Goal: Communication & Community: Answer question/provide support

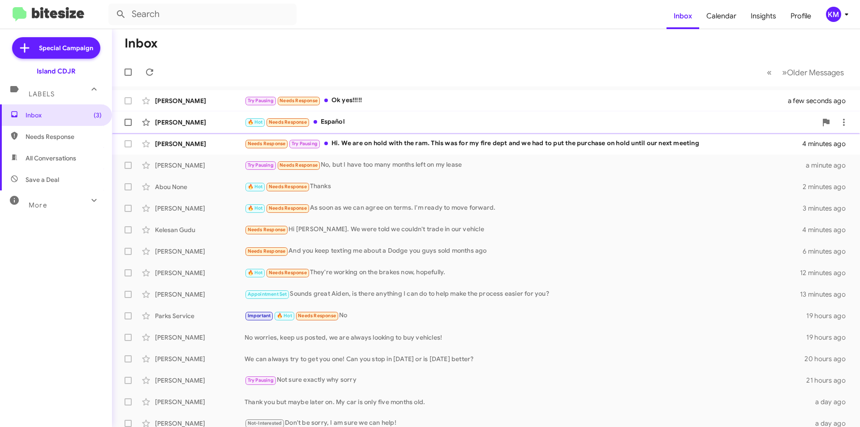
click at [423, 121] on div "🔥 Hot Needs Response Español" at bounding box center [531, 122] width 572 height 10
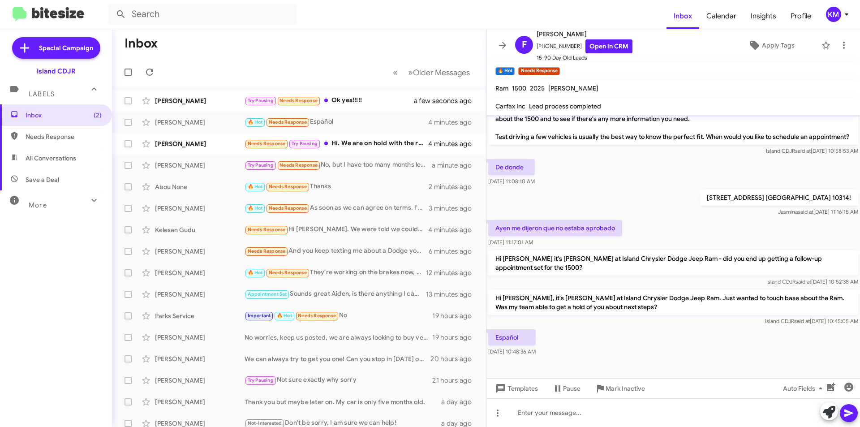
scroll to position [130, 0]
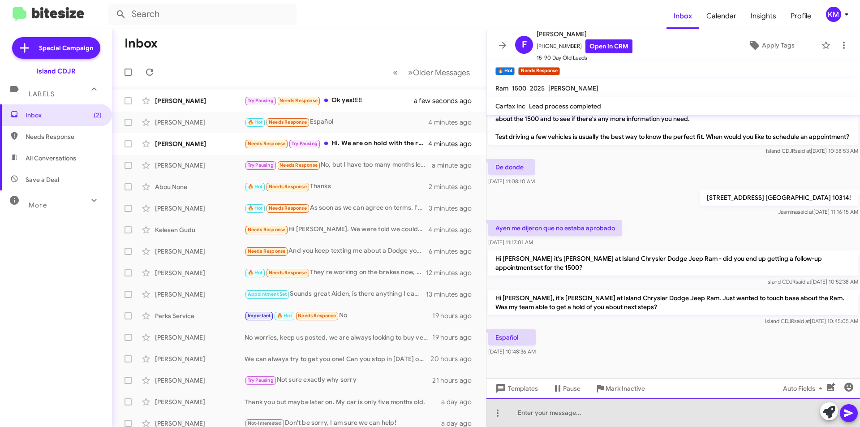
click at [622, 421] on div at bounding box center [673, 412] width 374 height 29
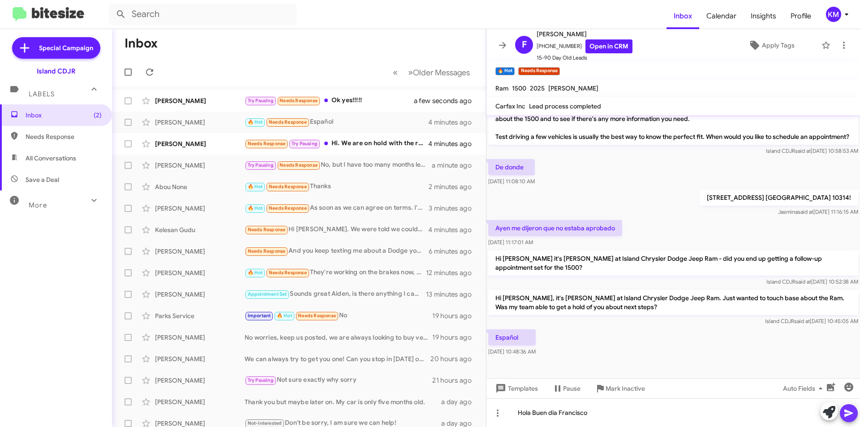
click at [851, 415] on icon at bounding box center [848, 413] width 11 height 11
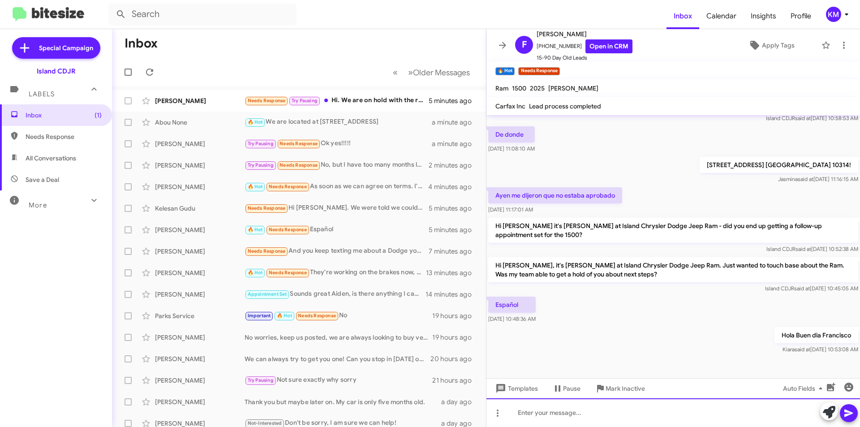
scroll to position [163, 0]
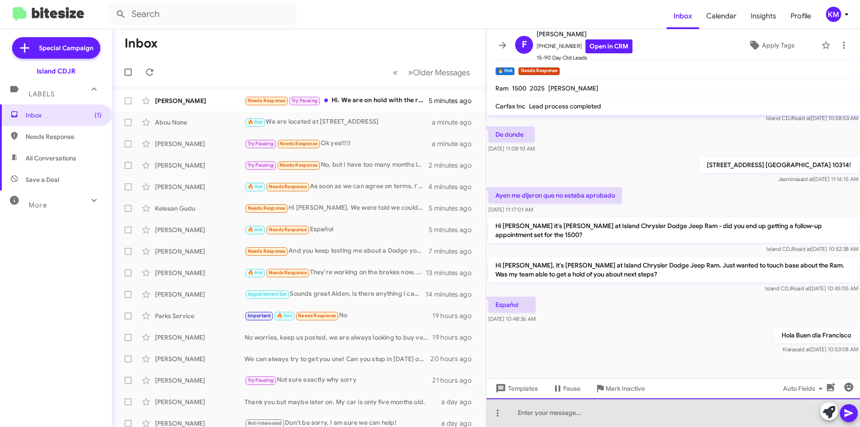
click at [668, 411] on div at bounding box center [673, 412] width 374 height 29
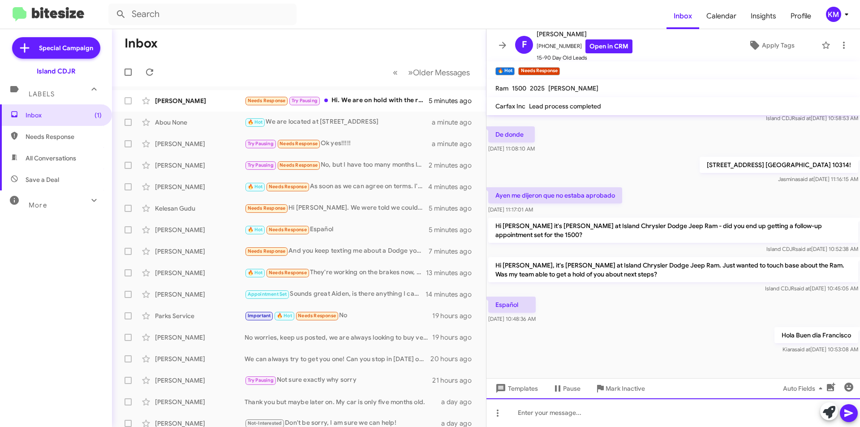
click at [567, 415] on div at bounding box center [673, 412] width 374 height 29
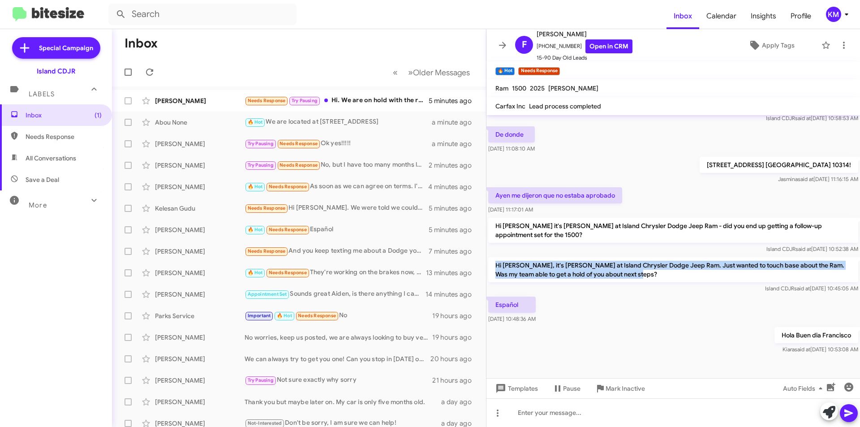
drag, startPoint x: 638, startPoint y: 275, endPoint x: 496, endPoint y: 265, distance: 142.3
click at [496, 265] on p "Hi [PERSON_NAME], it's [PERSON_NAME] at Island Chrysler Dodge Jeep Ram. Just wa…" at bounding box center [673, 269] width 370 height 25
copy p "Hi [PERSON_NAME], it's [PERSON_NAME] at Island Chrysler Dodge Jeep Ram. Just wa…"
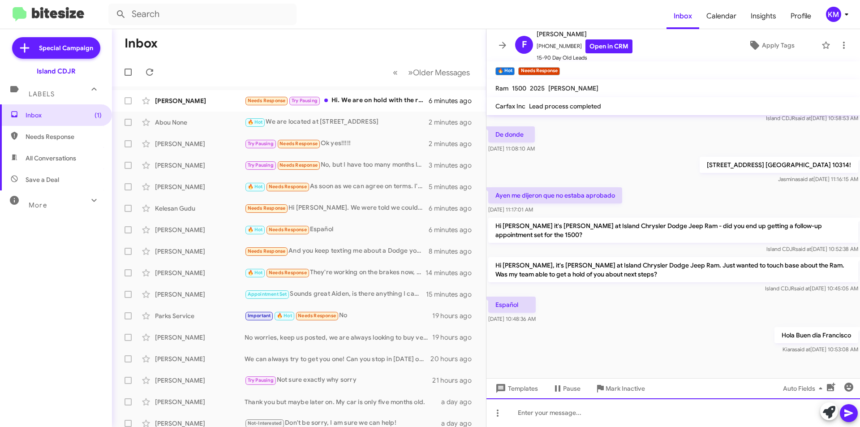
click at [567, 412] on div at bounding box center [673, 412] width 374 height 29
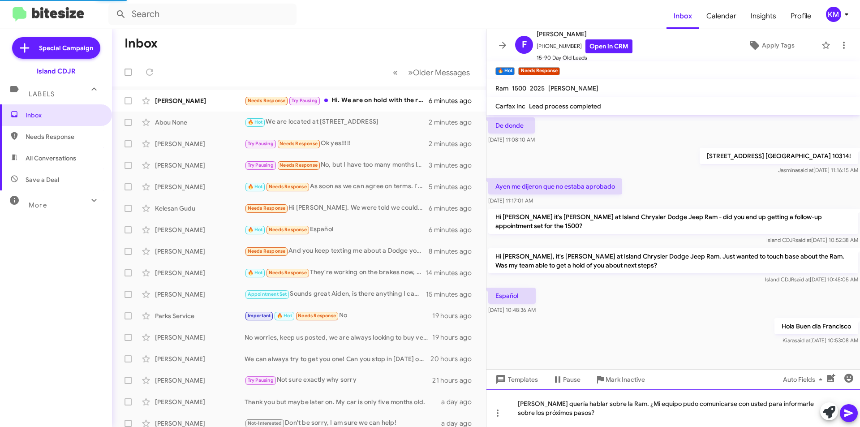
click at [593, 404] on div "[PERSON_NAME] quería hablar sobre la Ram. ¿Mi equipo pudo comunicarse con usted…" at bounding box center [673, 408] width 374 height 38
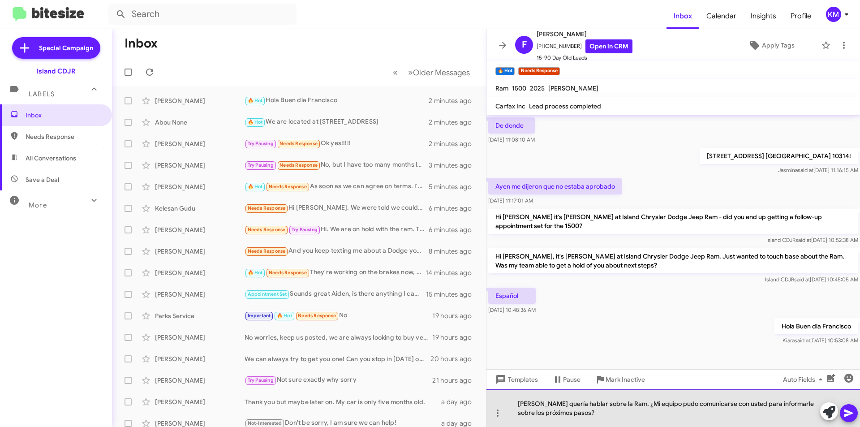
click at [594, 404] on div "[PERSON_NAME] quería hablar sobre la Ram. ¿Mi equipo pudo comunicarse con usted…" at bounding box center [673, 408] width 374 height 38
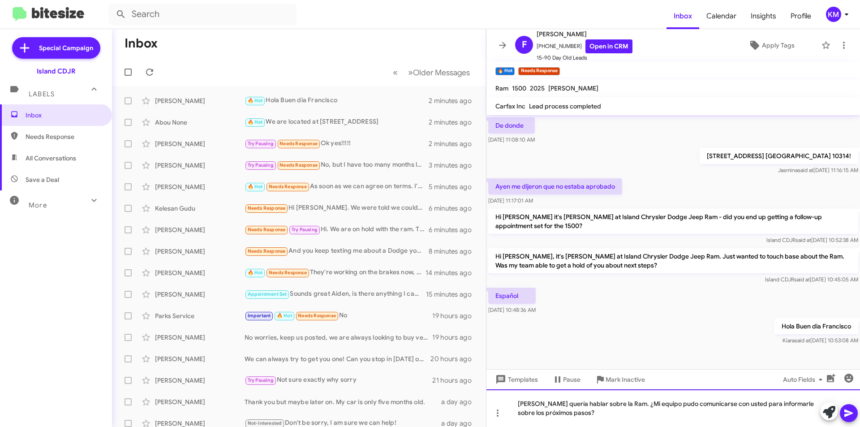
click at [608, 405] on div "[PERSON_NAME] quería hablar sobre la Ram. ¿Mi equipo pudo comunicarse con usted…" at bounding box center [673, 408] width 374 height 38
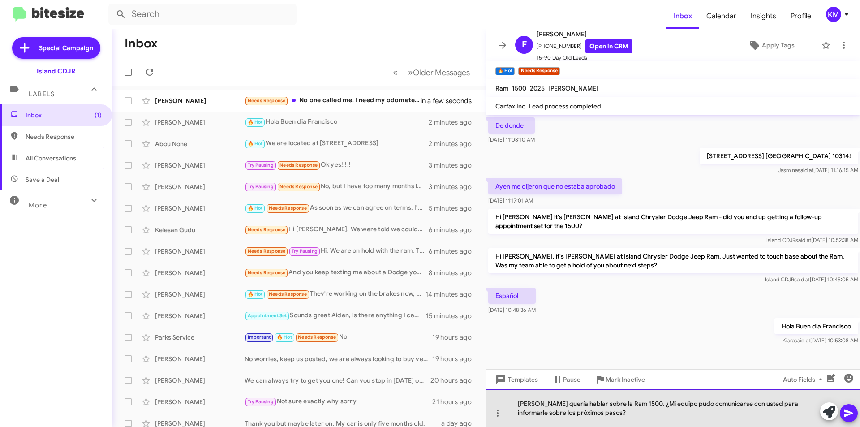
click at [657, 421] on div "[PERSON_NAME] quería hablar sobre la Ram 1500. ¿Mi equipo pudo comunicarse con …" at bounding box center [673, 408] width 374 height 38
click at [587, 411] on div "[PERSON_NAME] quería hablar sobre la Ram 1500. ¿Mi equipo pudo comunicarse con …" at bounding box center [673, 408] width 374 height 38
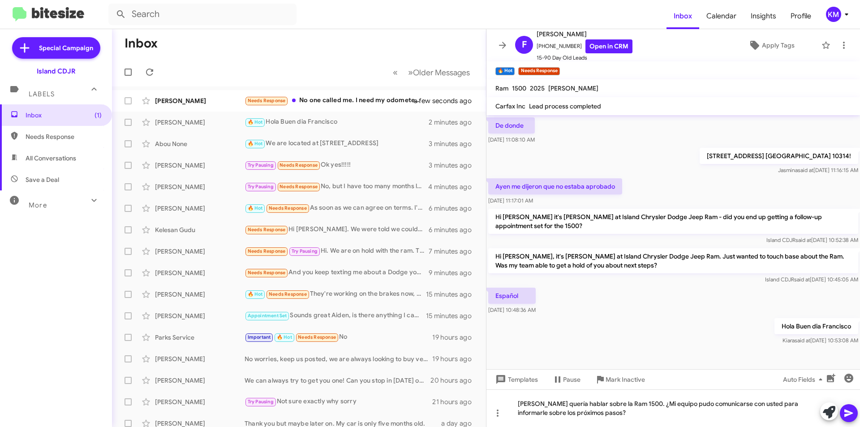
click at [851, 411] on icon at bounding box center [848, 413] width 11 height 11
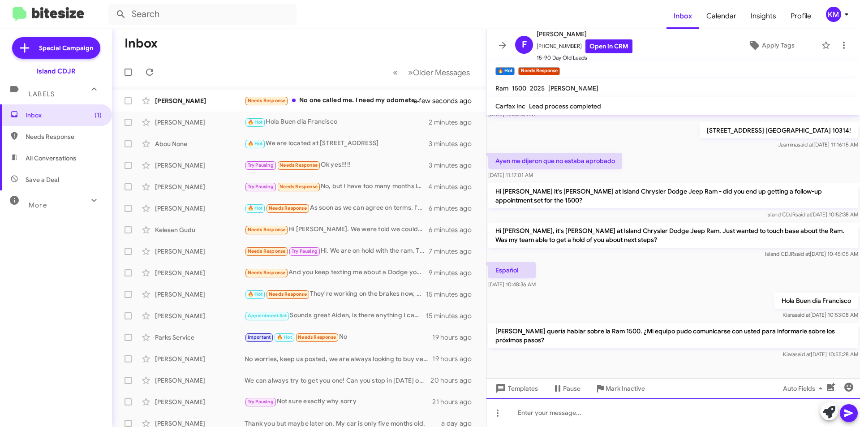
scroll to position [204, 0]
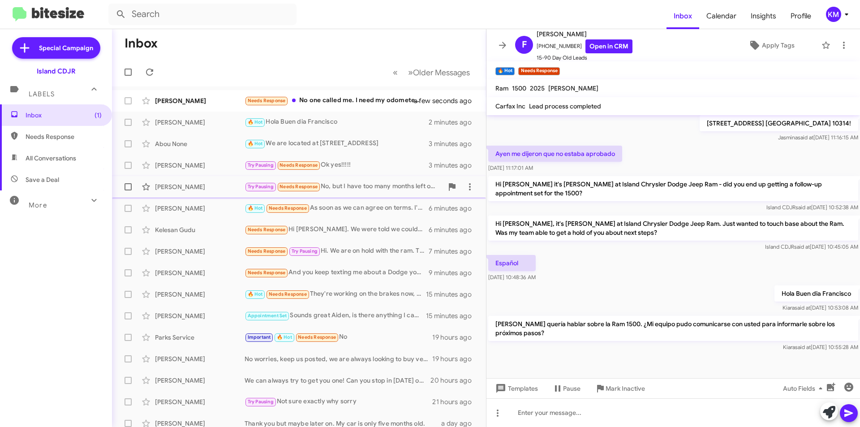
click at [363, 190] on div "Try Pausing Needs Response No, but I have too many months left on my lease" at bounding box center [344, 186] width 198 height 10
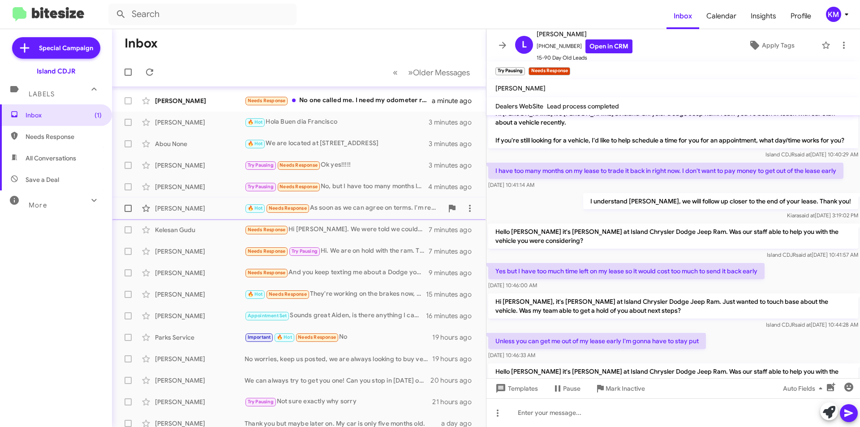
scroll to position [45, 0]
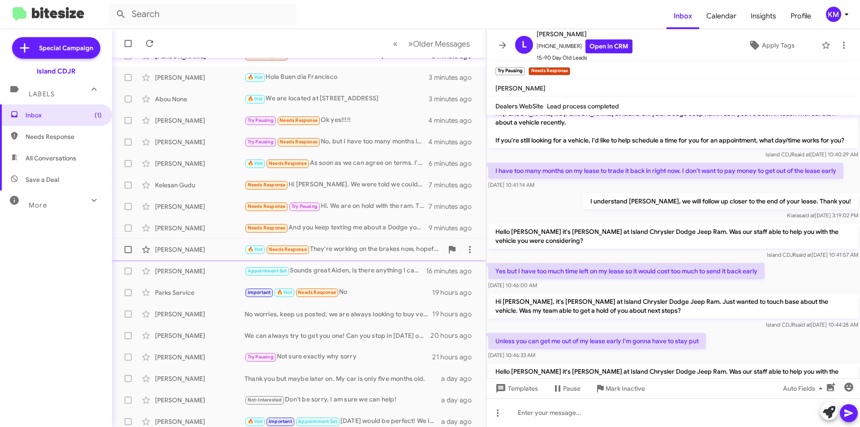
click at [386, 249] on div "🔥 Hot Needs Response They're working on the brakes now, hopefully." at bounding box center [344, 249] width 198 height 10
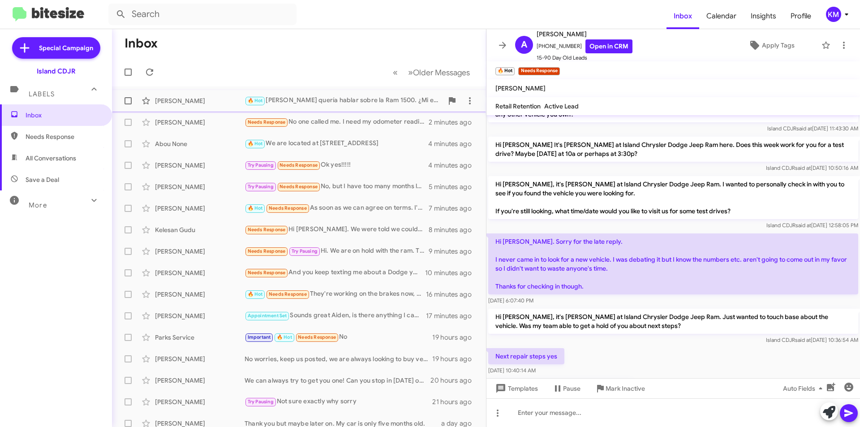
click at [321, 98] on div "🔥 Hot Sólo quería hablar sobre la Ram 1500. ¿Mi equipo pudo comunicarse con ust…" at bounding box center [344, 100] width 198 height 10
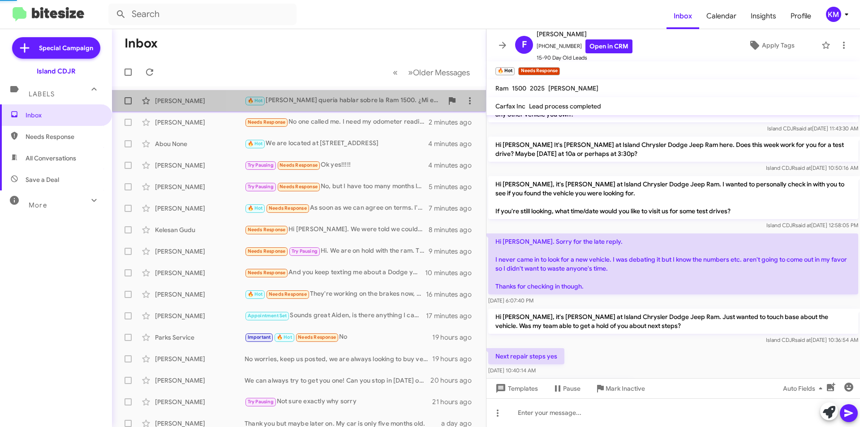
scroll to position [204, 0]
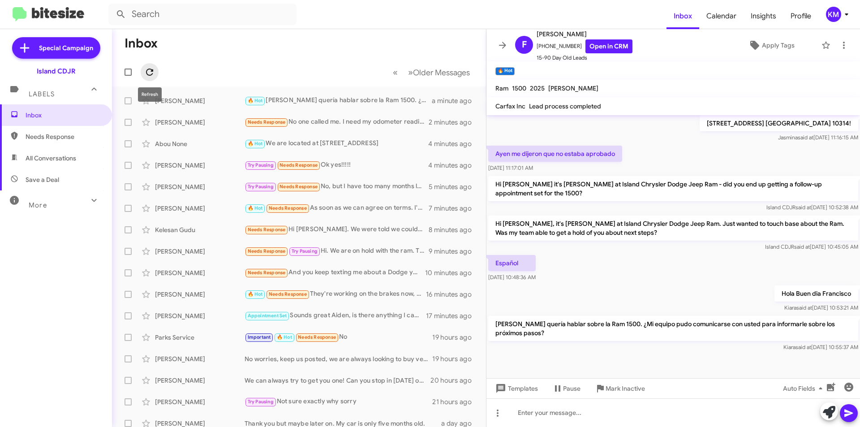
click at [147, 73] on icon at bounding box center [149, 72] width 11 height 11
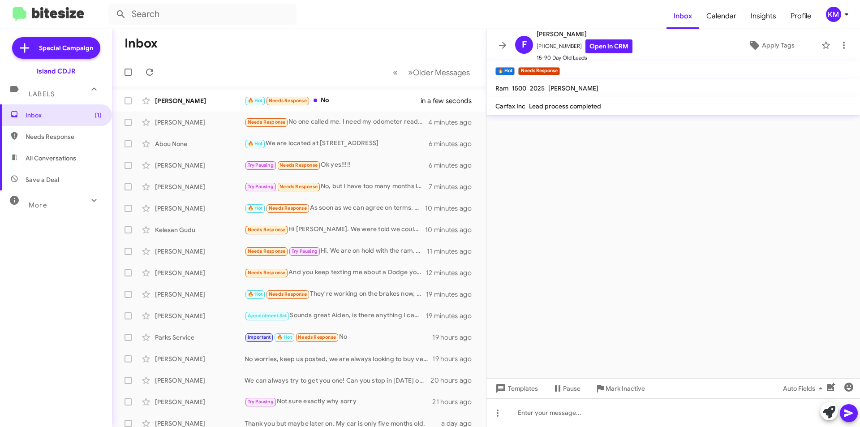
scroll to position [0, 0]
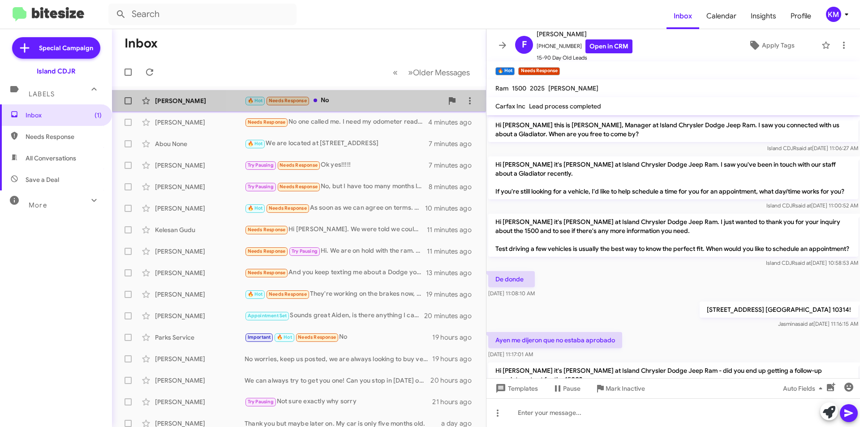
click at [370, 104] on div "🔥 Hot Needs Response No" at bounding box center [344, 100] width 198 height 10
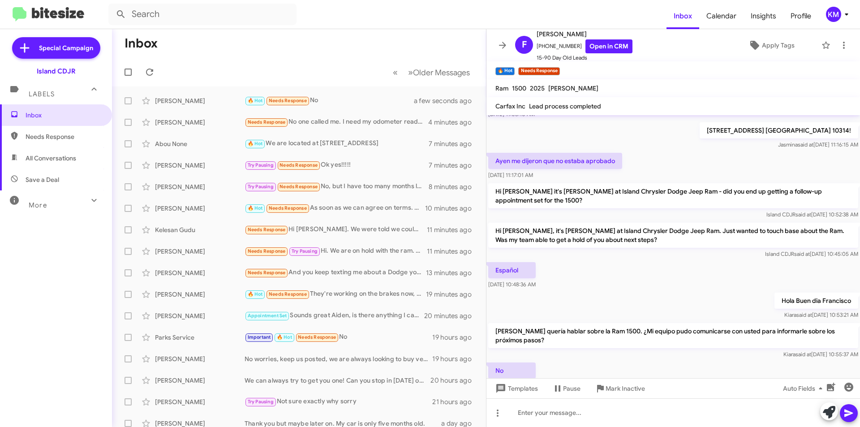
scroll to position [237, 0]
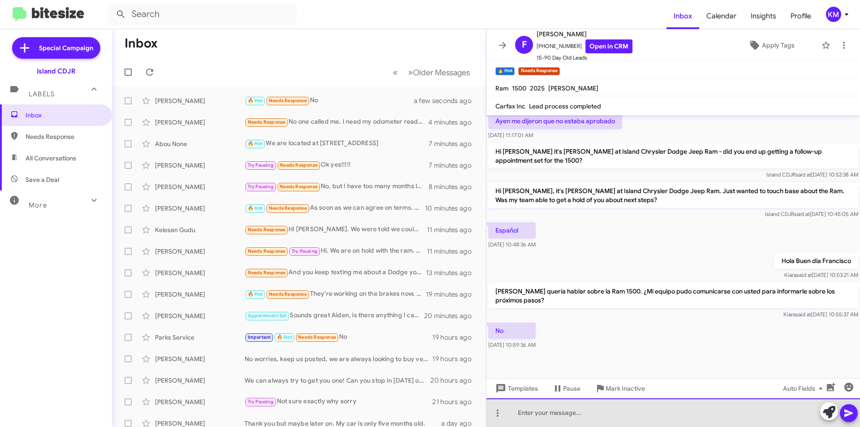
click at [604, 418] on div at bounding box center [673, 412] width 374 height 29
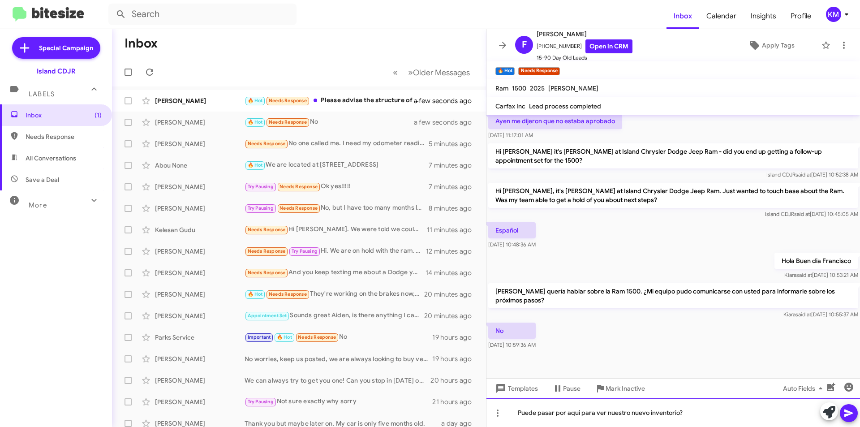
click at [686, 411] on div "Puede pasar por aqui para ver nuestro nuevo inventorio?" at bounding box center [673, 412] width 374 height 29
click at [849, 413] on icon at bounding box center [848, 413] width 9 height 8
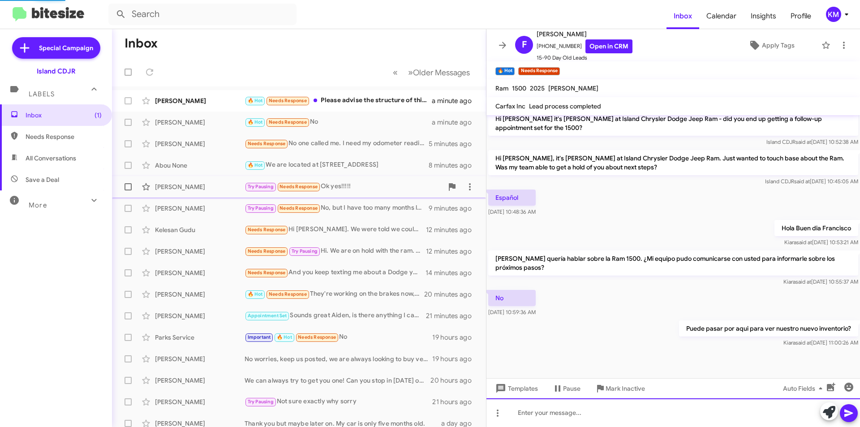
scroll to position [302, 0]
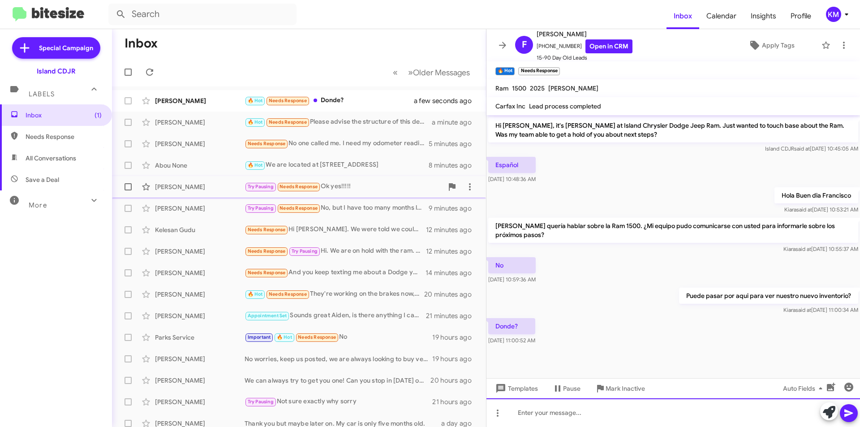
click at [600, 415] on div at bounding box center [673, 412] width 374 height 29
click at [544, 417] on div "1239" at bounding box center [673, 412] width 374 height 29
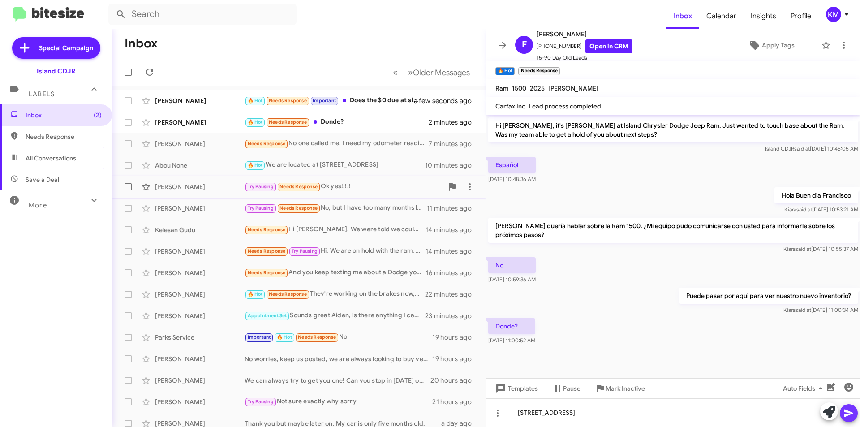
click at [853, 413] on icon at bounding box center [848, 413] width 11 height 11
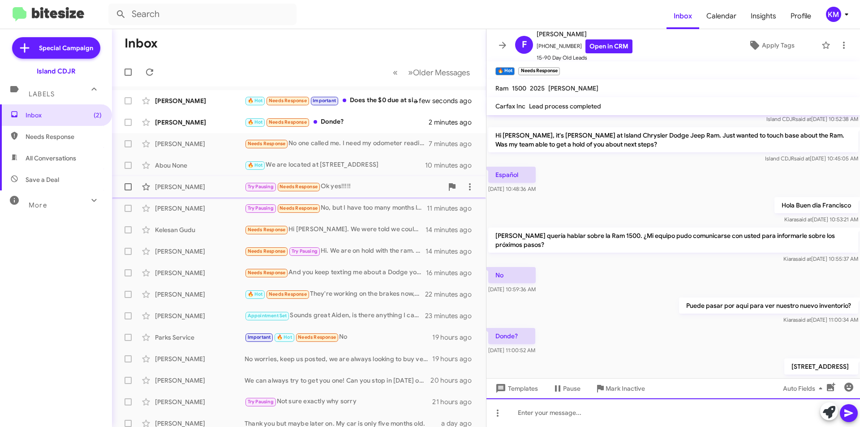
scroll to position [335, 0]
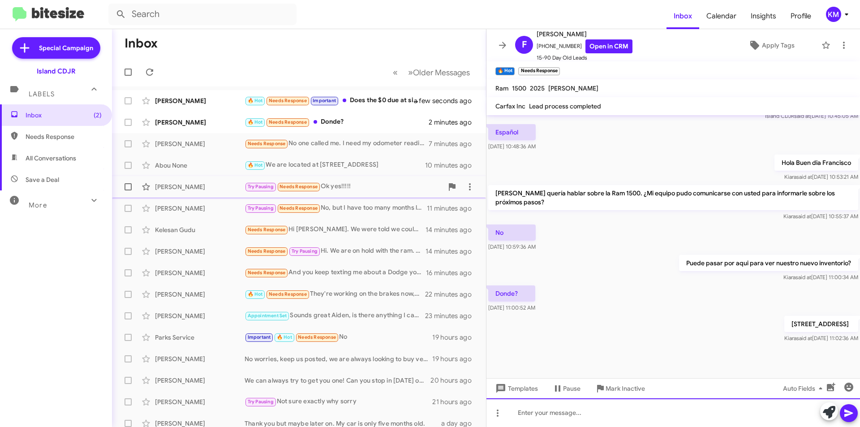
click at [658, 413] on div at bounding box center [673, 412] width 374 height 29
drag, startPoint x: 573, startPoint y: 46, endPoint x: 542, endPoint y: 48, distance: 31.0
click at [542, 48] on span "[PHONE_NUMBER] Open in CRM" at bounding box center [585, 46] width 96 height 14
copy span "4844848435"
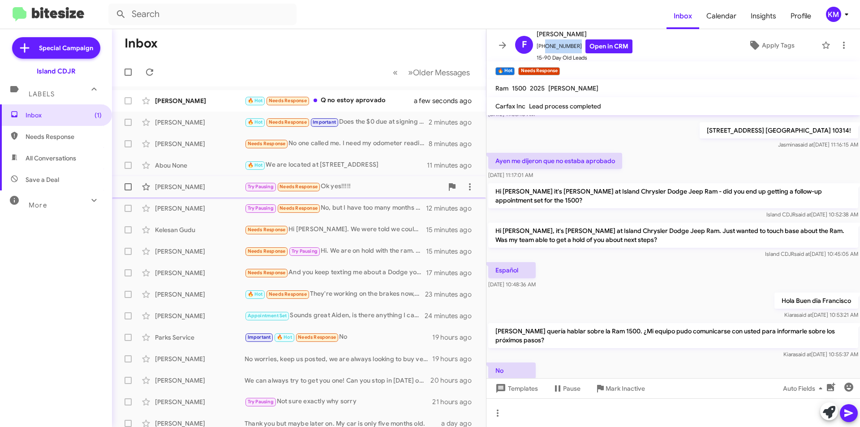
scroll to position [368, 0]
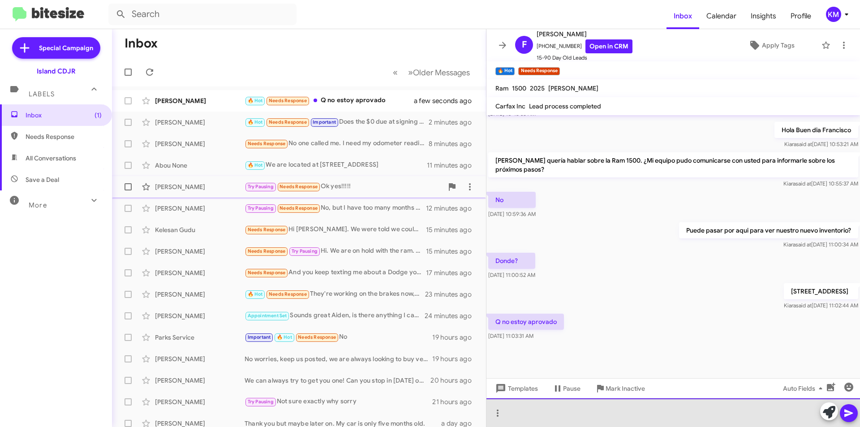
click at [573, 405] on div at bounding box center [673, 412] width 374 height 29
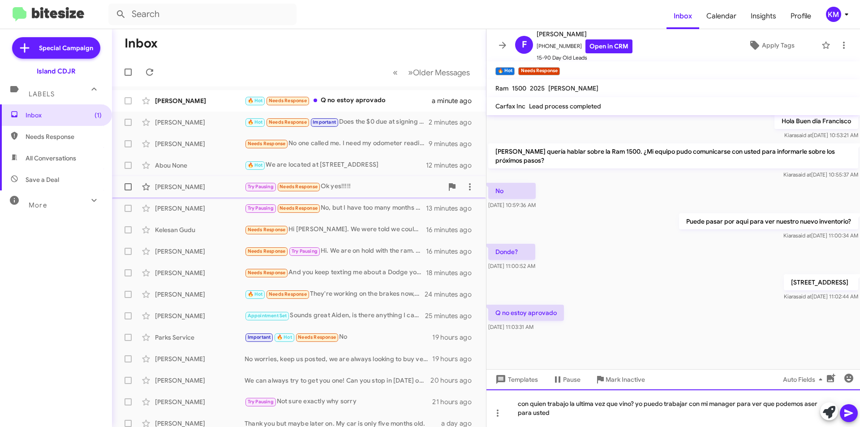
click at [783, 405] on div "con quien trabajo la ultima vez que vino? yo puedo trabajar con mi manager para…" at bounding box center [673, 408] width 374 height 38
click at [806, 405] on div "con quien trabajo la ultima vez que vino? yo puedo trabajar con mi manager para…" at bounding box center [673, 408] width 374 height 38
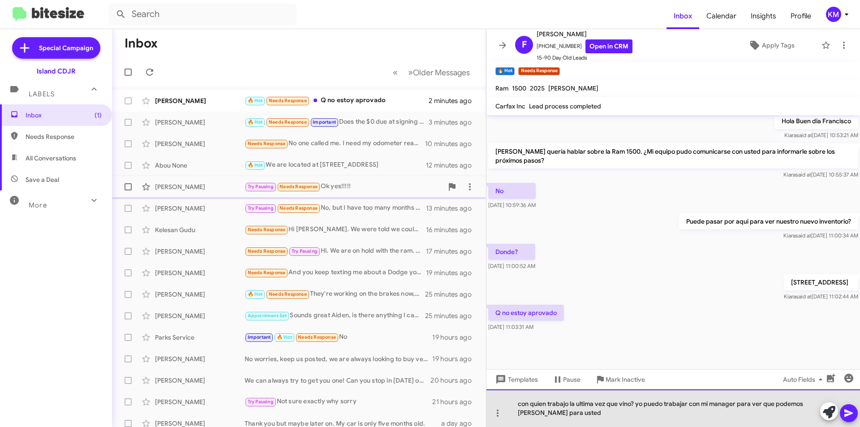
click at [527, 412] on div "con quien trabajo la ultima vez que vino? yo puedo trabajar con mi manager para…" at bounding box center [673, 408] width 374 height 38
click at [576, 413] on div "con quien trabajo la ultima vez que vino? yo puedo trabajar con mi manager para…" at bounding box center [673, 408] width 374 height 38
click at [582, 412] on div "con quien trabajo la ultima vez que vino? yo puedo trabajar con mi manager para…" at bounding box center [673, 408] width 374 height 38
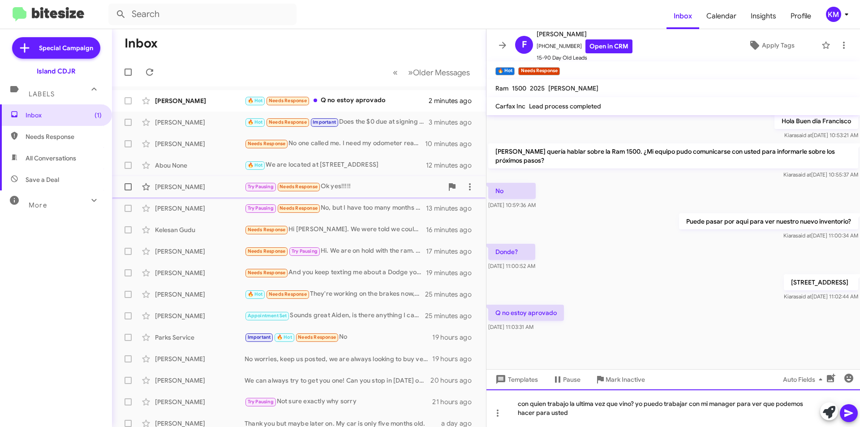
click at [639, 405] on div "con quien trabajo la ultima vez que vino? yo puedo trabajar con mi manager para…" at bounding box center [673, 408] width 374 height 38
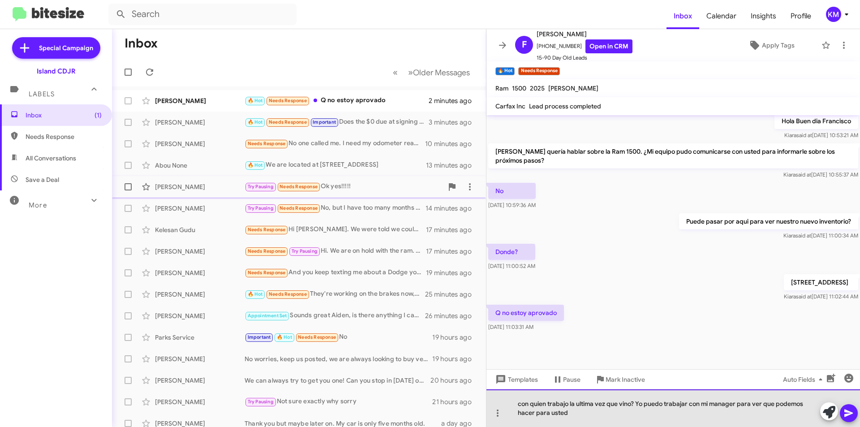
click at [576, 413] on div "con quien trabajo la ultima vez que vino? Yo puedo trabajar con mi manager para…" at bounding box center [673, 408] width 374 height 38
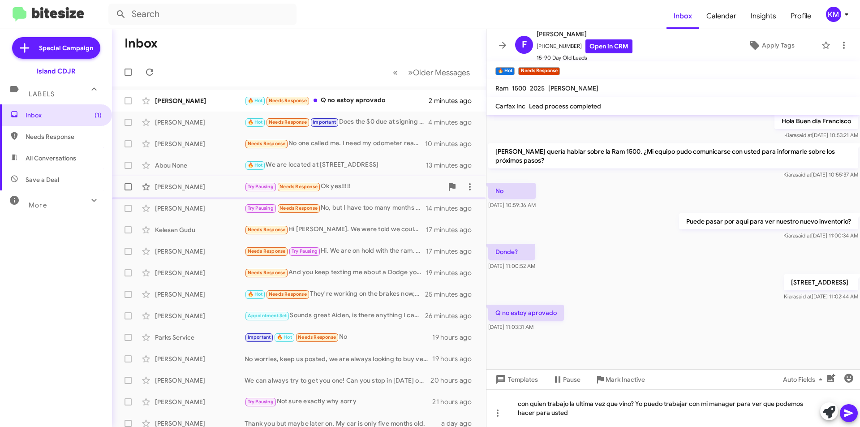
click at [854, 412] on button at bounding box center [849, 413] width 18 height 18
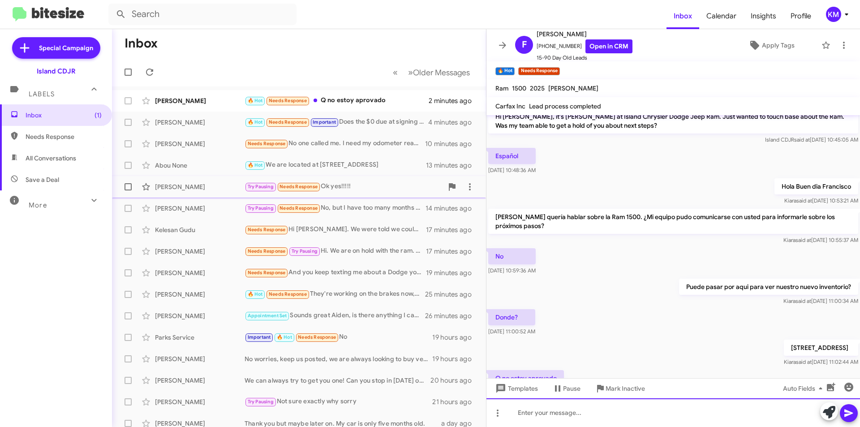
scroll to position [400, 0]
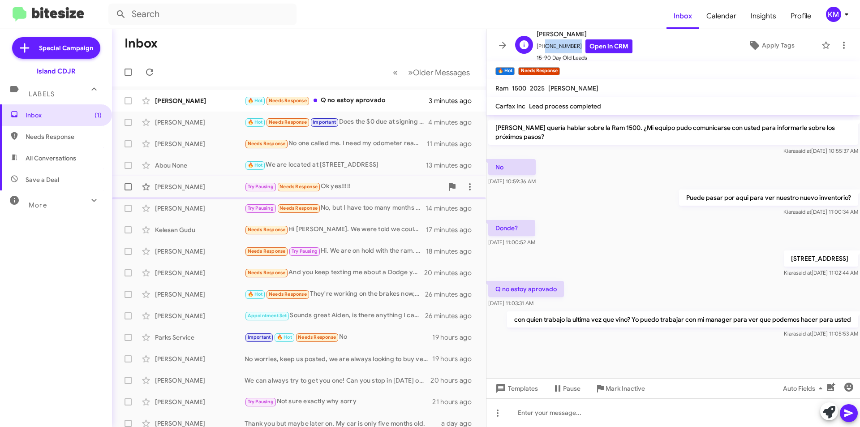
drag, startPoint x: 572, startPoint y: 48, endPoint x: 542, endPoint y: 48, distance: 29.6
click at [542, 48] on span "[PHONE_NUMBER] Open in CRM" at bounding box center [585, 46] width 96 height 14
copy span "4844848435"
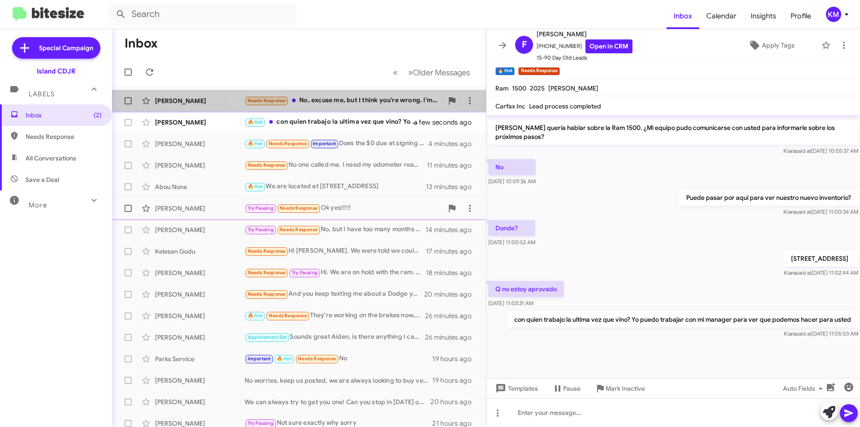
click at [346, 103] on div "Needs Response No, excuse me, but I think you're wrong. I'm not interested in a…" at bounding box center [344, 100] width 198 height 10
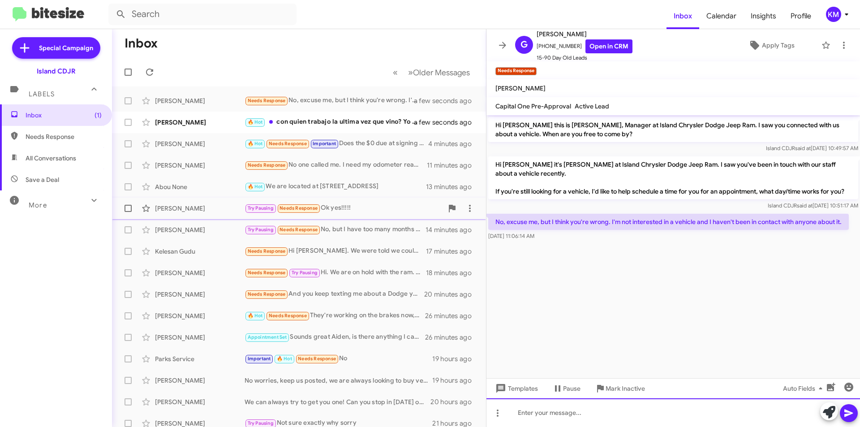
click at [600, 411] on div at bounding box center [673, 412] width 374 height 29
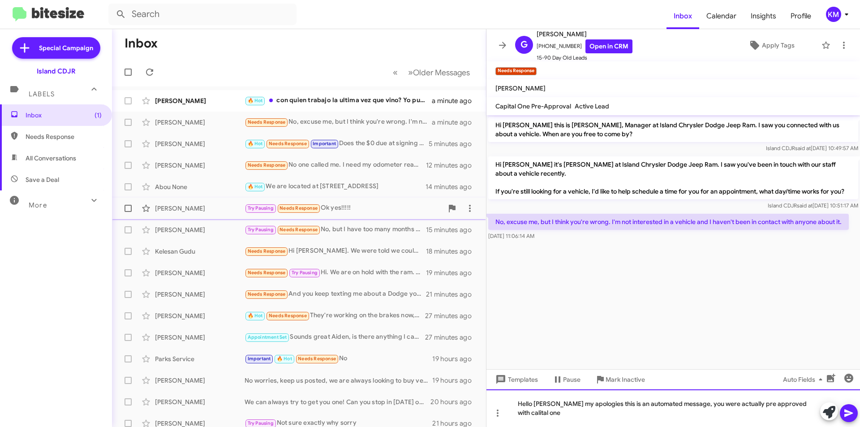
click at [803, 404] on div "Hello [PERSON_NAME] my apologies this is an automated message, you were actuall…" at bounding box center [673, 408] width 374 height 38
click at [806, 405] on div "Hello [PERSON_NAME] my apologies this is an automated message, you were actuall…" at bounding box center [673, 408] width 374 height 38
click at [538, 415] on div "Hello [PERSON_NAME] my apologies this is an automated message, you were actuall…" at bounding box center [673, 408] width 374 height 38
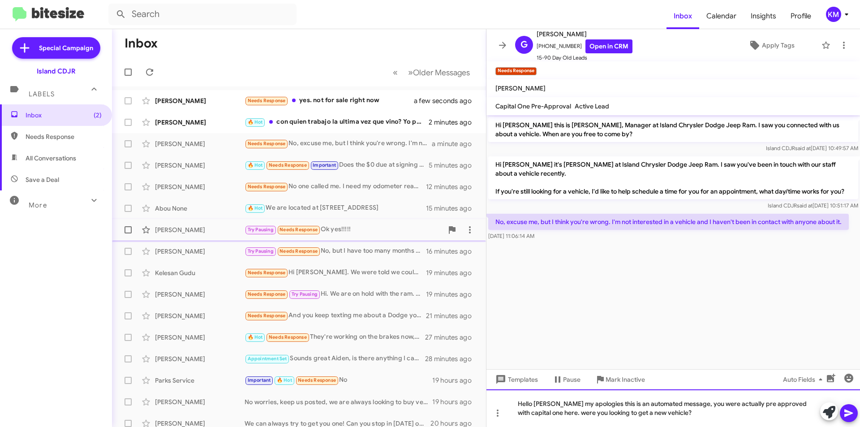
click at [550, 410] on div "Hello [PERSON_NAME] my apologies this is an automated message, you were actuall…" at bounding box center [673, 408] width 374 height 38
click at [852, 413] on icon at bounding box center [848, 413] width 9 height 8
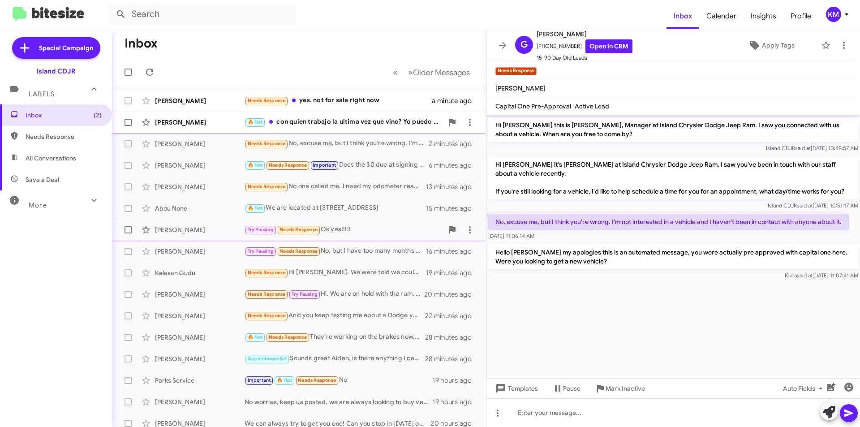
click at [367, 126] on div "🔥 Hot con quien trabajo la ultima vez que vino? Yo puedo trabajar con mi manage…" at bounding box center [344, 122] width 198 height 10
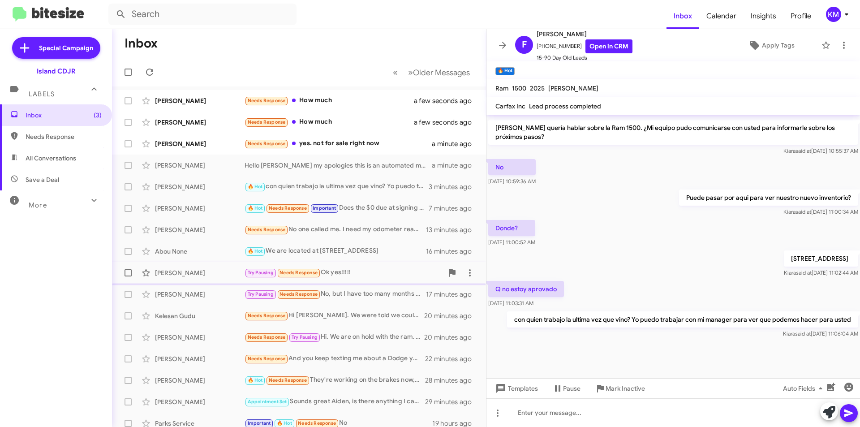
scroll to position [400, 0]
drag, startPoint x: 573, startPoint y: 49, endPoint x: 542, endPoint y: 47, distance: 30.5
click at [542, 47] on span "[PHONE_NUMBER] Open in CRM" at bounding box center [585, 46] width 96 height 14
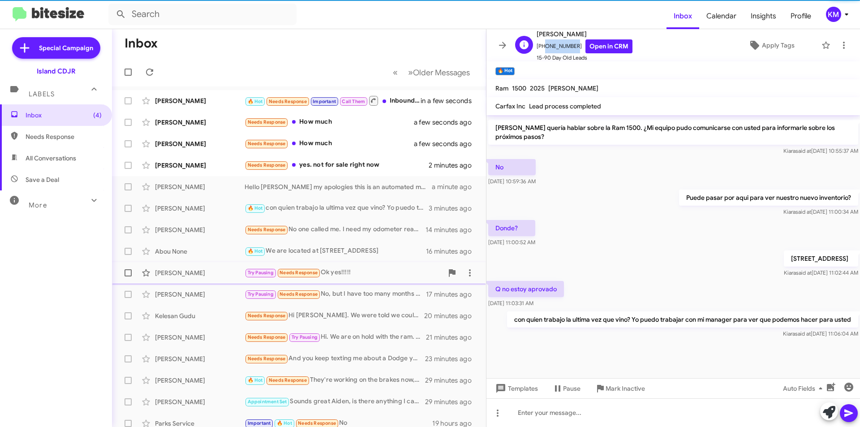
copy span "4844848435"
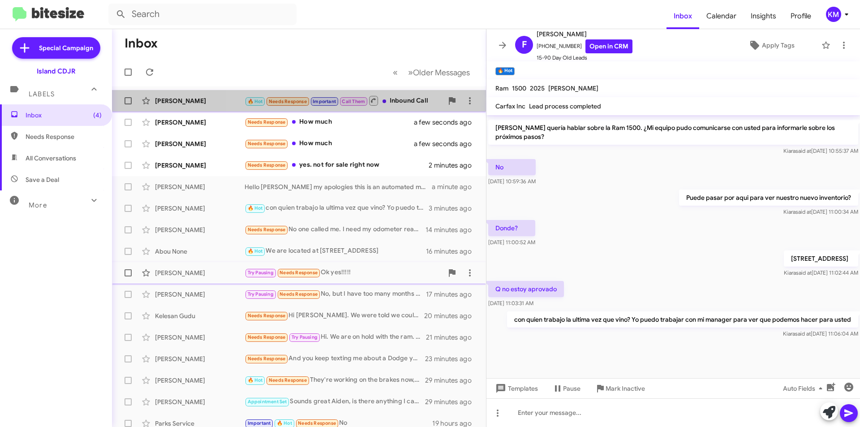
click at [405, 102] on div "🔥 Hot Needs Response Important Call Them Inbound Call" at bounding box center [344, 100] width 198 height 11
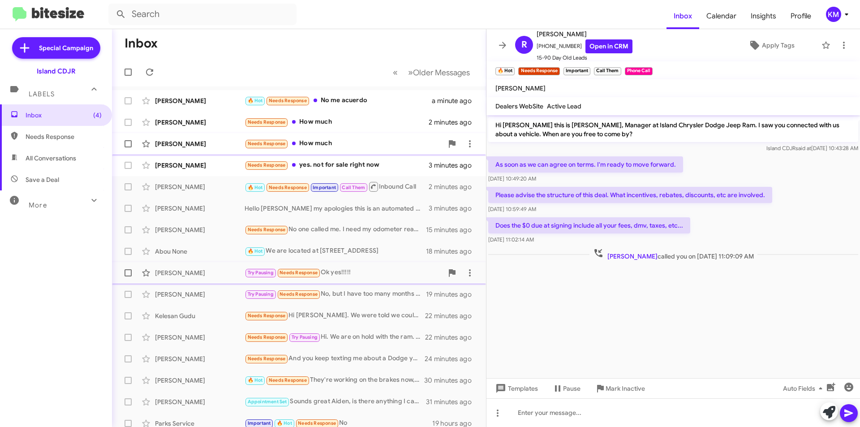
click at [353, 145] on div "Needs Response How much" at bounding box center [344, 143] width 198 height 10
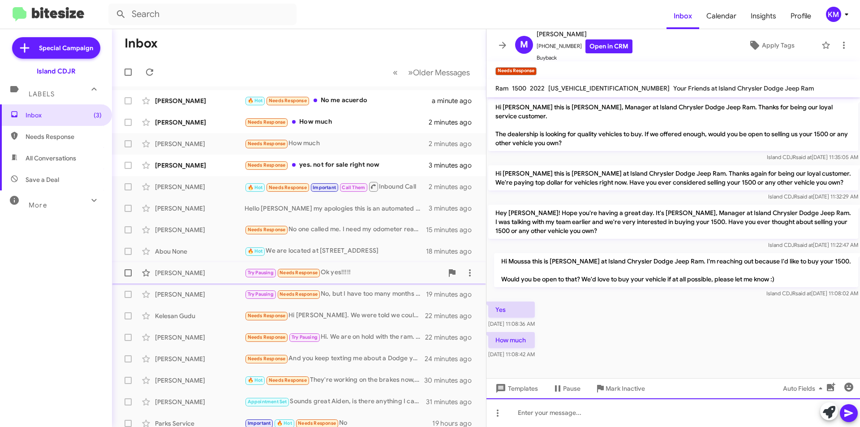
click at [592, 418] on div at bounding box center [673, 412] width 374 height 29
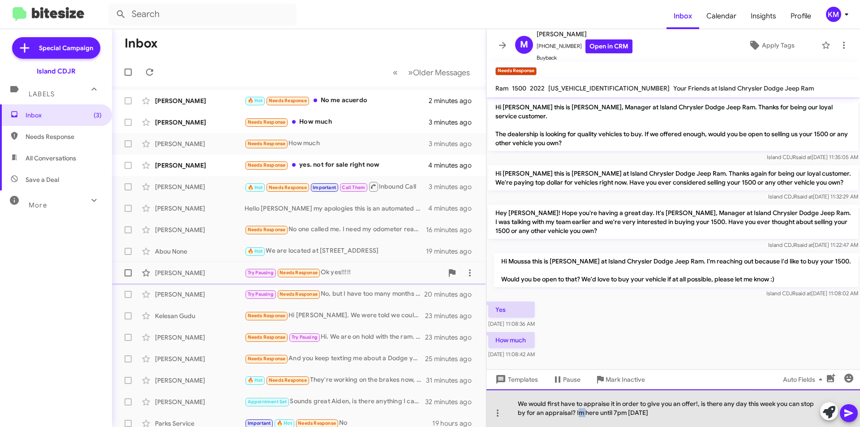
drag, startPoint x: 581, startPoint y: 414, endPoint x: 575, endPoint y: 415, distance: 6.3
click at [575, 415] on div "We would first have to appraise it in order to give you an offer!, is there any…" at bounding box center [673, 408] width 374 height 38
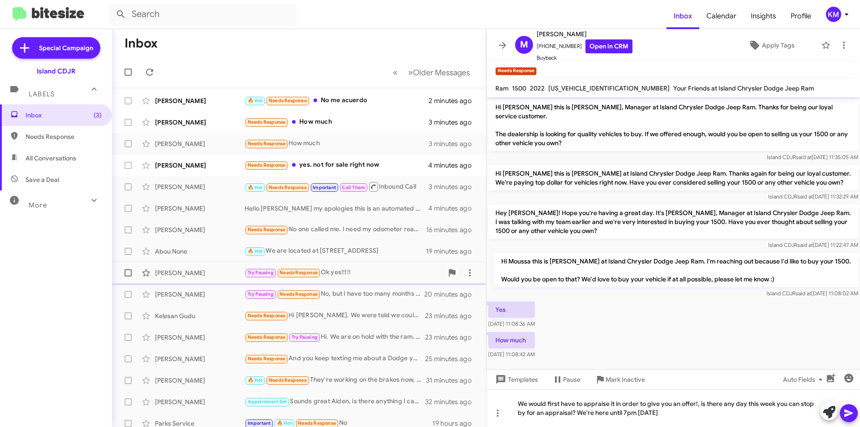
click at [845, 413] on icon at bounding box center [848, 413] width 11 height 11
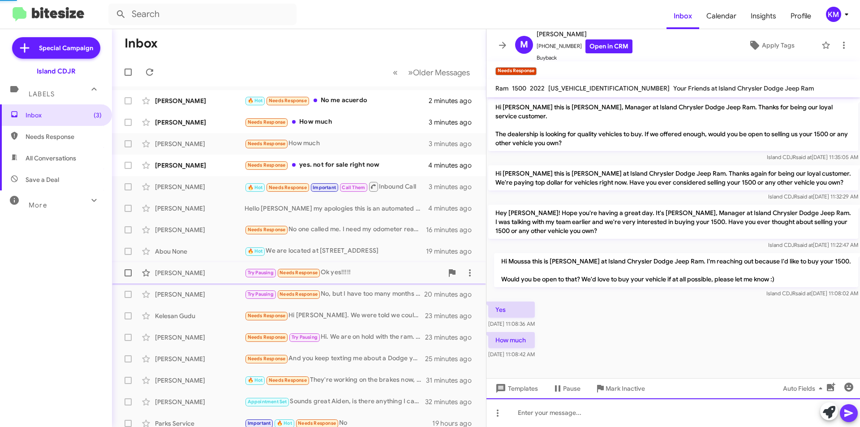
scroll to position [29, 0]
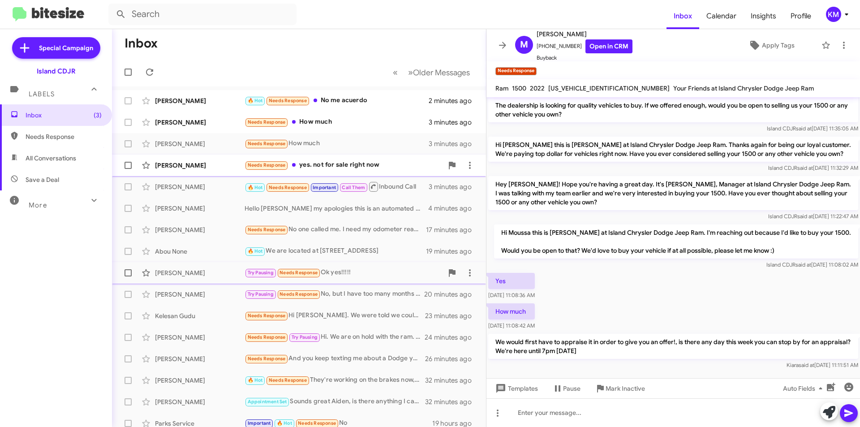
click at [357, 163] on div "Needs Response yes. not for sale right now" at bounding box center [344, 165] width 198 height 10
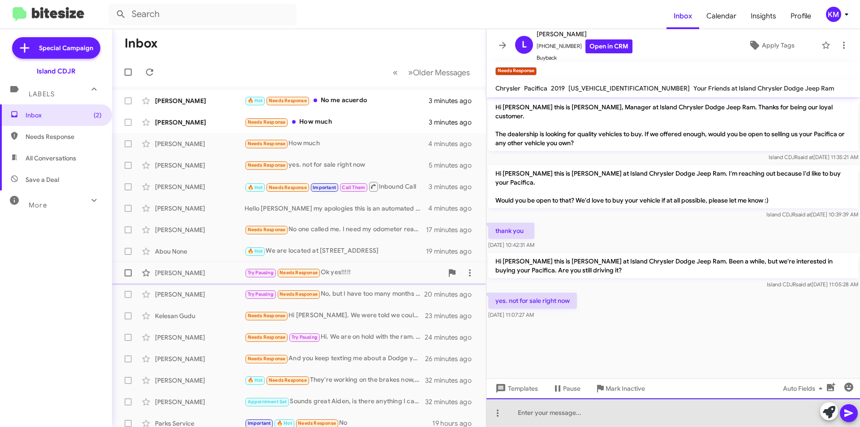
click at [631, 414] on div at bounding box center [673, 412] width 374 height 29
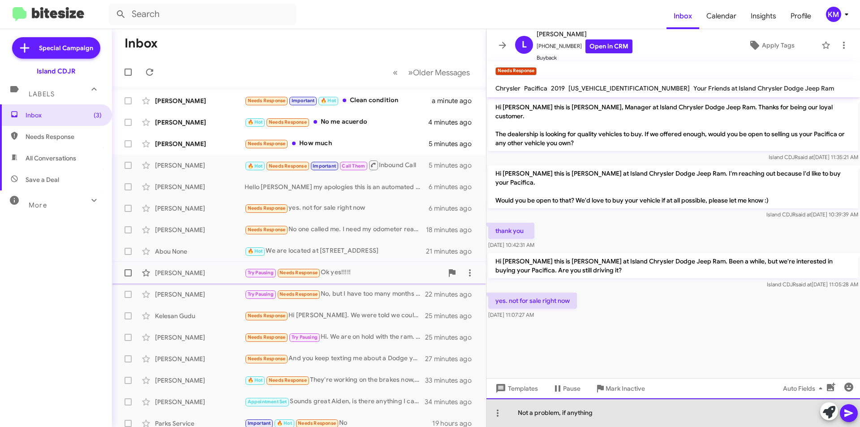
click at [603, 414] on div "Not a problem, if anything" at bounding box center [673, 412] width 374 height 29
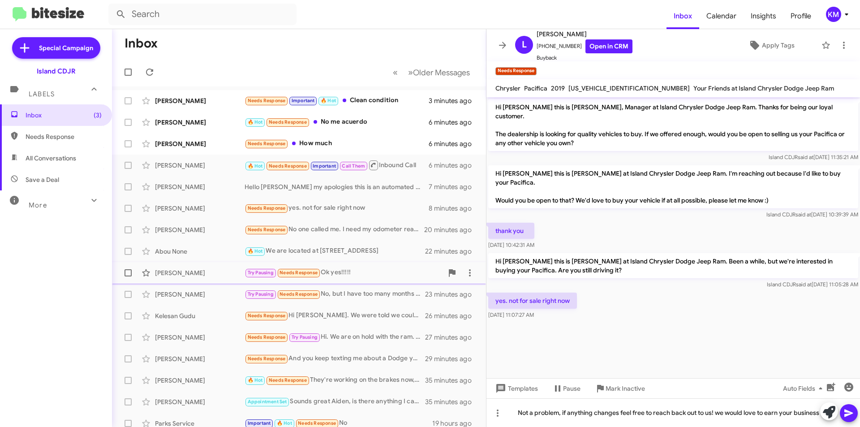
click at [848, 415] on icon at bounding box center [848, 413] width 9 height 8
